Goal: Information Seeking & Learning: Learn about a topic

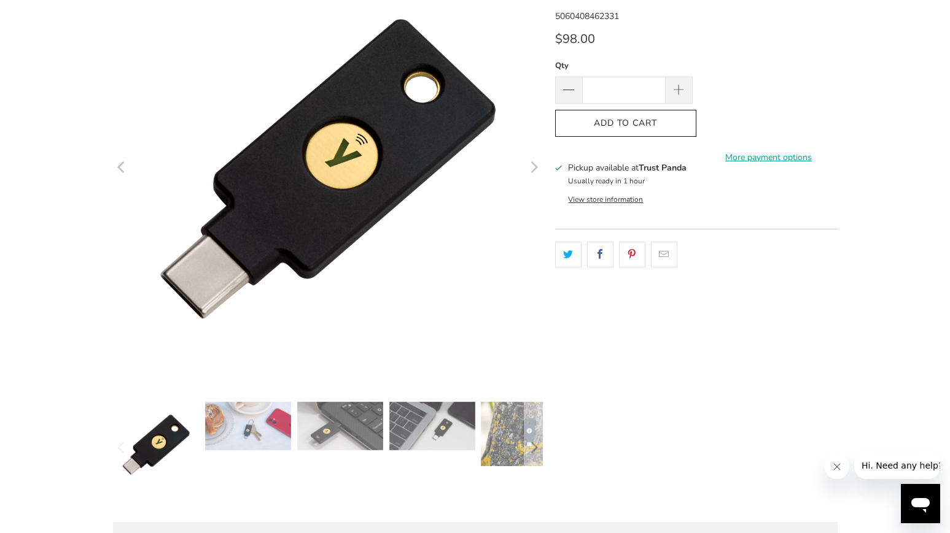
scroll to position [184, 0]
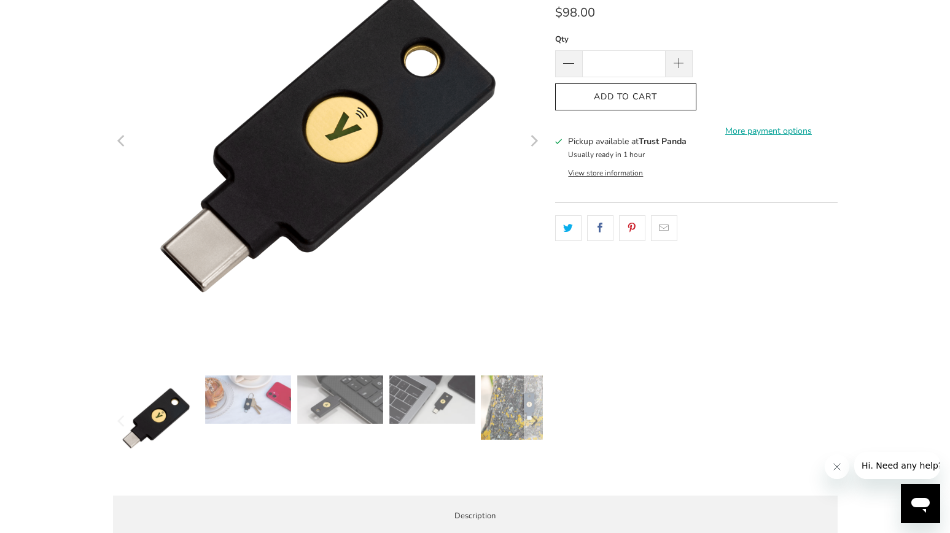
click at [267, 400] on img at bounding box center [248, 400] width 86 height 48
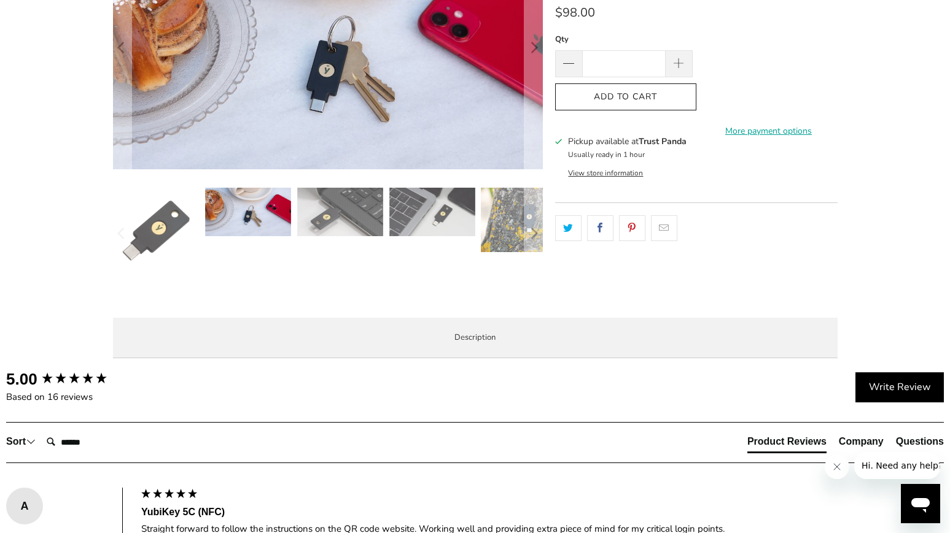
click at [339, 220] on img at bounding box center [340, 212] width 86 height 48
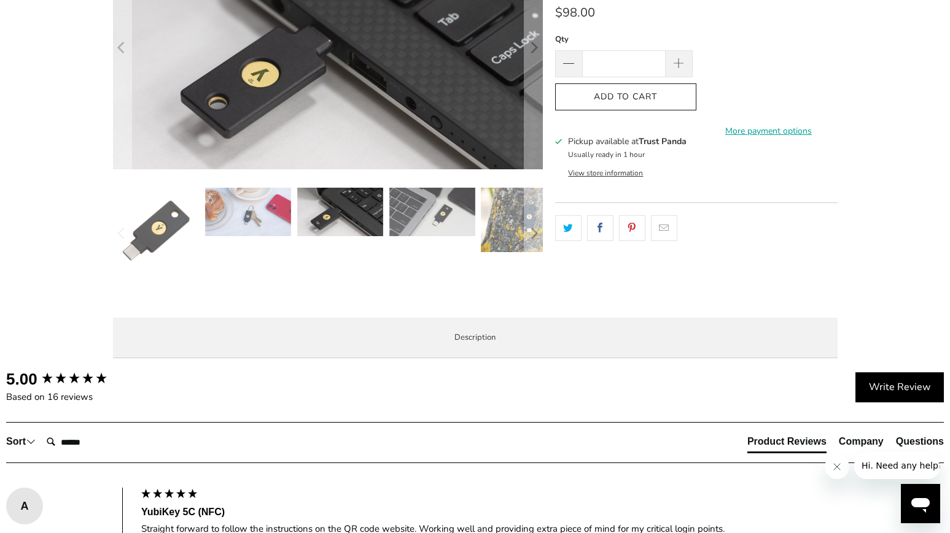
click at [262, 209] on img at bounding box center [248, 212] width 86 height 48
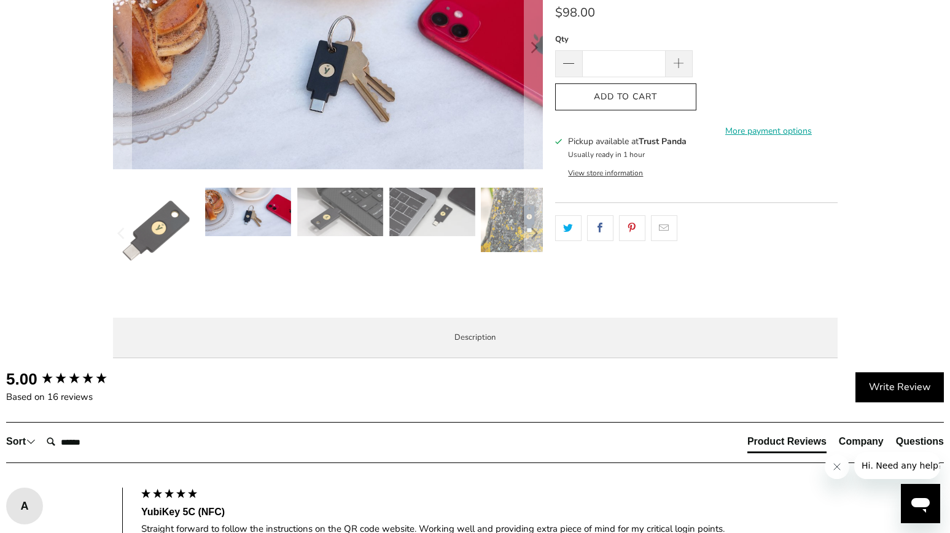
click at [338, 209] on img at bounding box center [340, 212] width 86 height 48
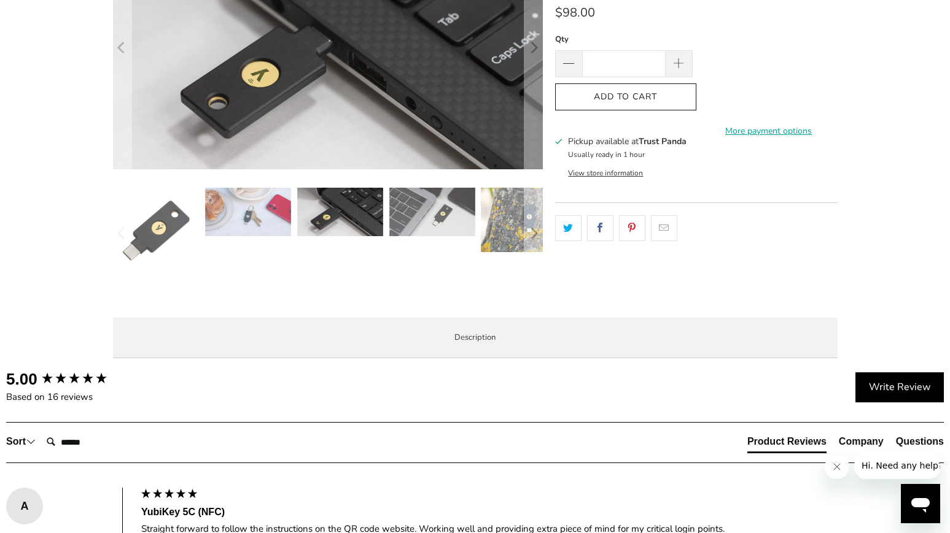
click at [454, 220] on img at bounding box center [432, 212] width 86 height 48
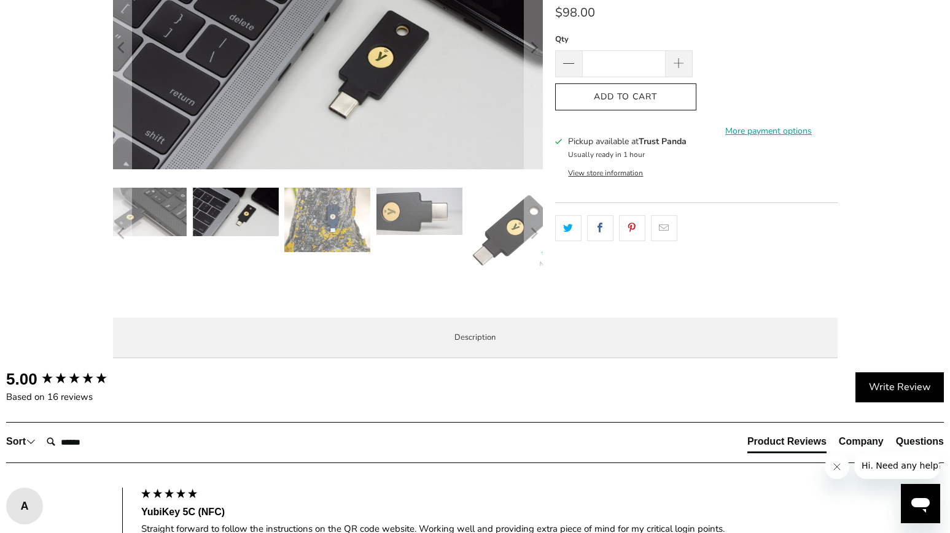
click at [338, 233] on img at bounding box center [327, 220] width 86 height 64
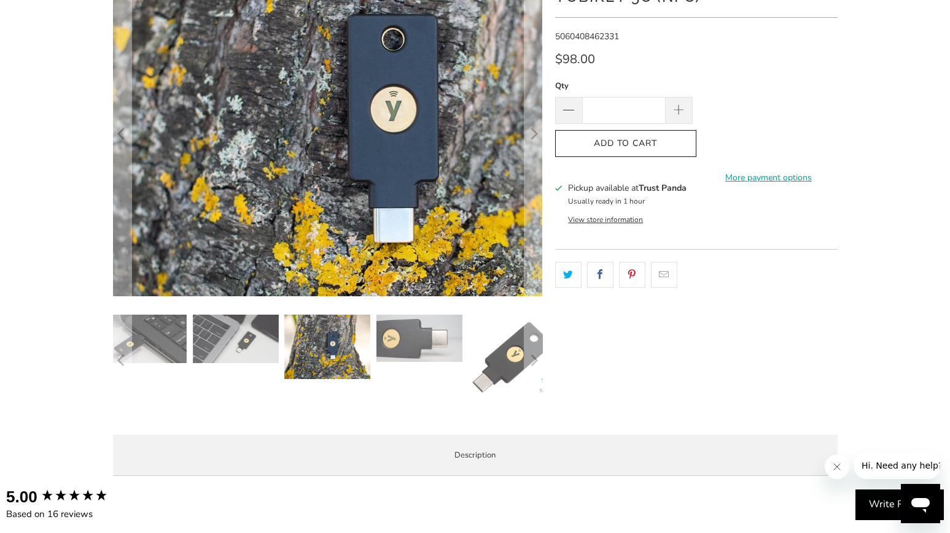
scroll to position [61, 0]
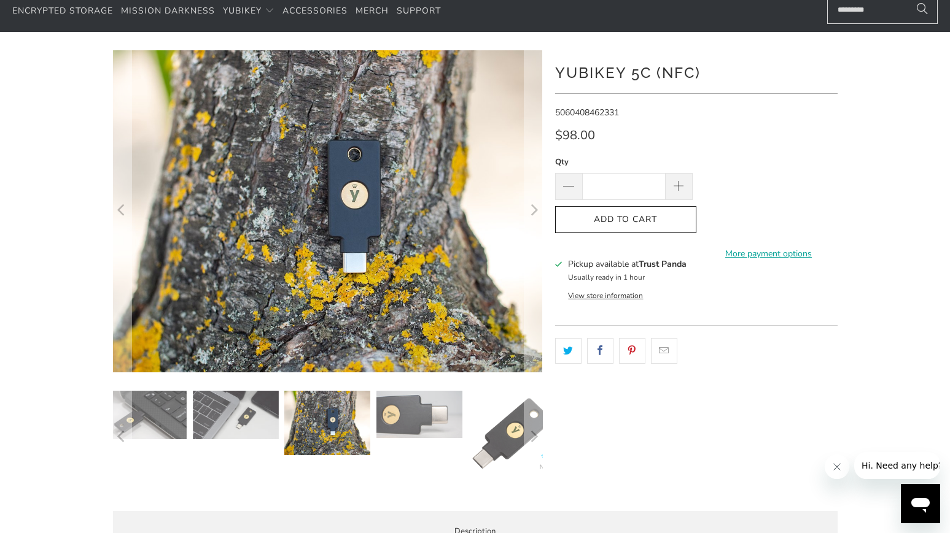
click at [425, 417] on img at bounding box center [419, 414] width 86 height 47
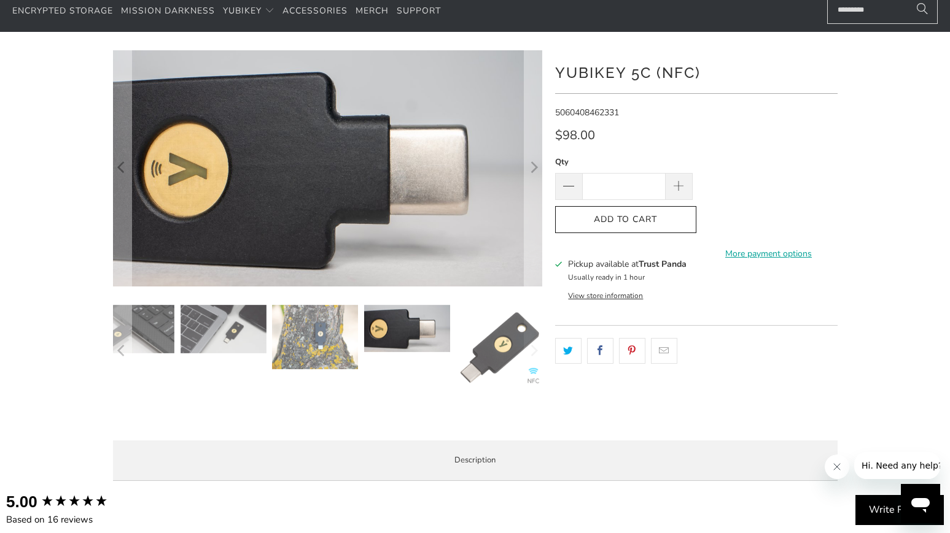
click at [495, 347] on img at bounding box center [499, 348] width 86 height 86
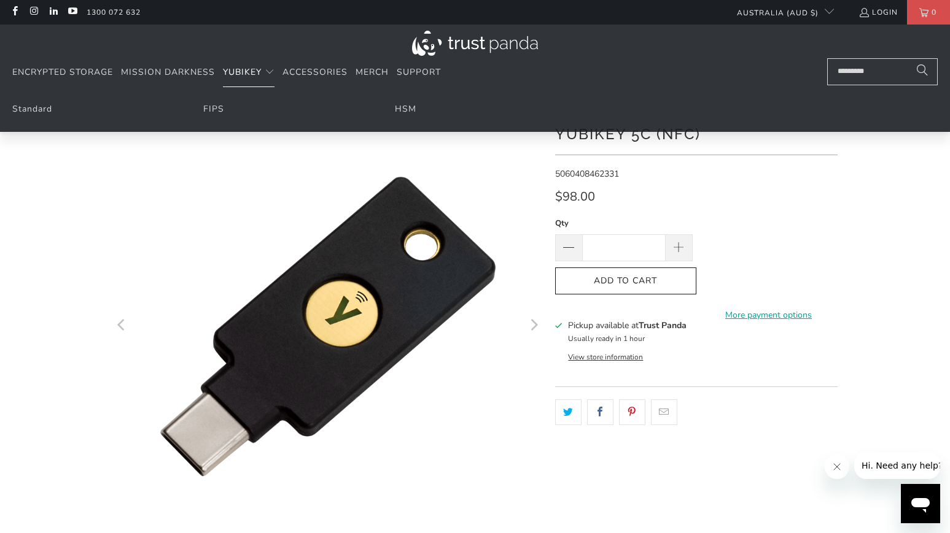
click at [245, 69] on span "YubiKey" at bounding box center [242, 72] width 39 height 12
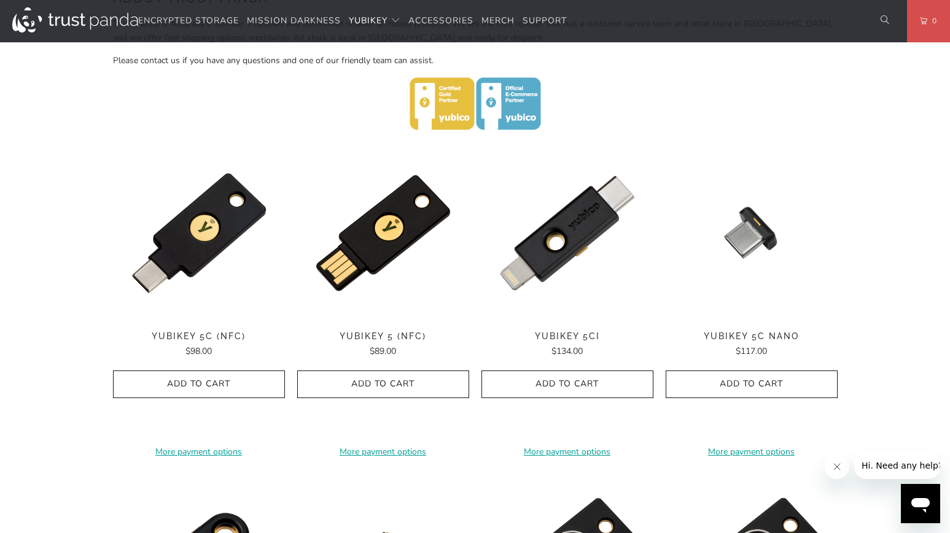
scroll to position [491, 0]
